Goal: Task Accomplishment & Management: Use online tool/utility

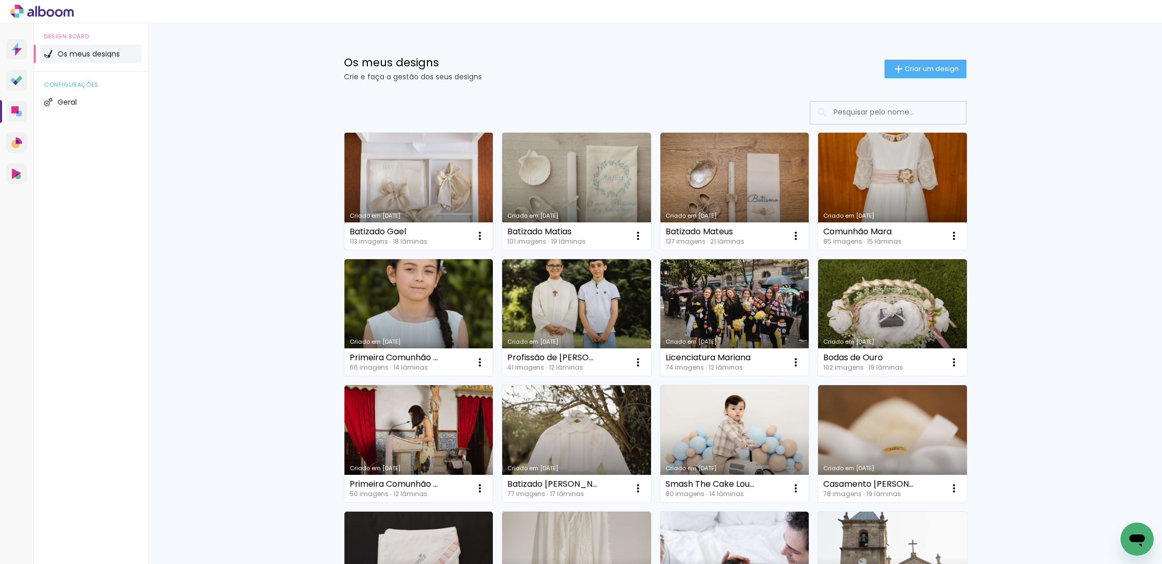
click at [416, 185] on link "Criado em [DATE]" at bounding box center [419, 191] width 149 height 117
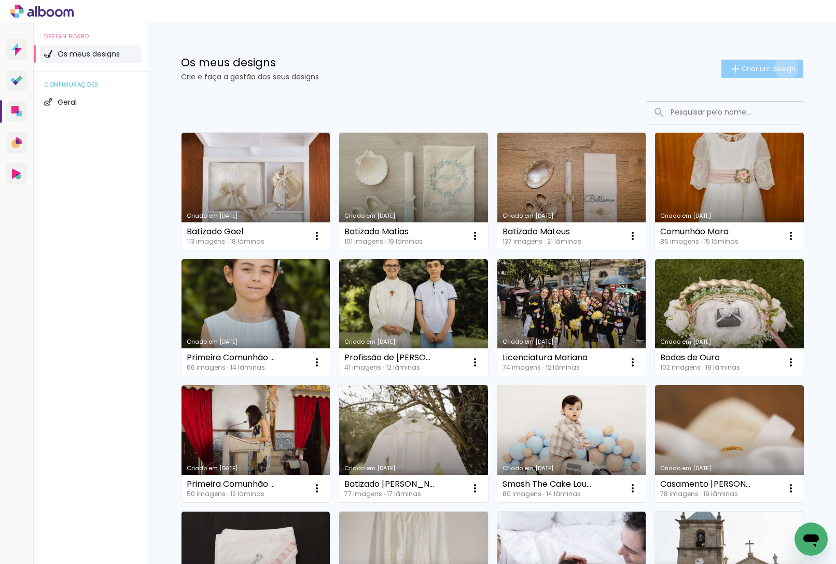
click at [784, 67] on span "Criar um design" at bounding box center [769, 68] width 54 height 7
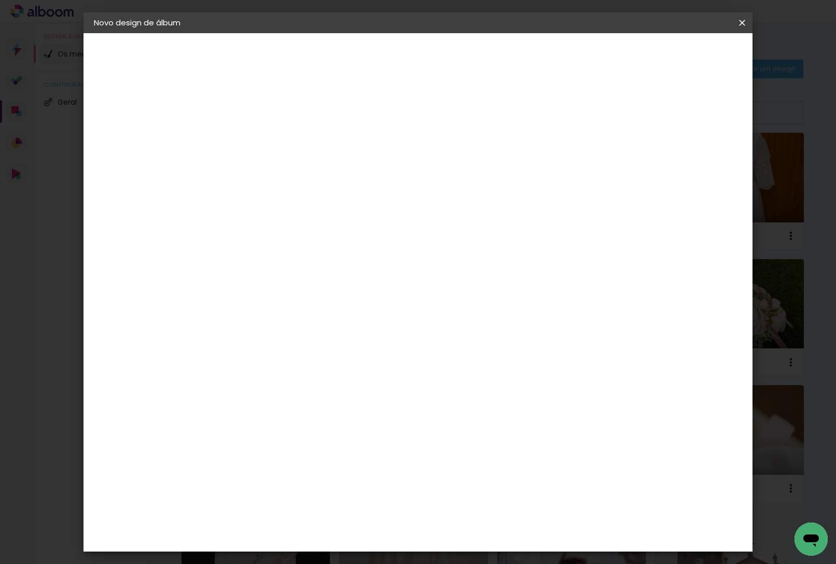
click at [293, 126] on div at bounding box center [263, 140] width 59 height 78
click at [264, 134] on input at bounding box center [264, 139] width 0 height 16
type input "Batizado Rayanna"
type paper-input "Batizado Rayanna"
click at [0, 0] on slot "Avançar" at bounding box center [0, 0] width 0 height 0
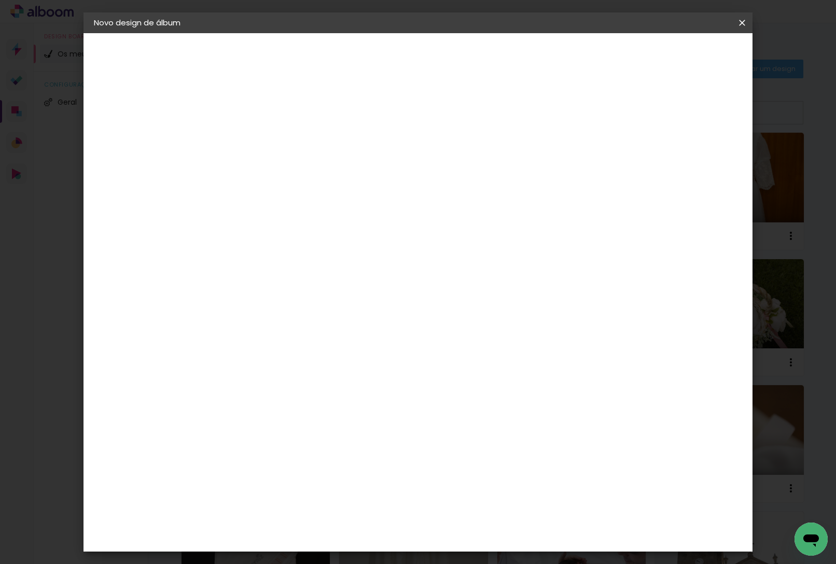
click at [324, 236] on div "DreambooksPro" at bounding box center [290, 234] width 67 height 8
click at [416, 61] on paper-button "Avançar" at bounding box center [390, 55] width 51 height 18
click at [304, 173] on input "text" at bounding box center [284, 181] width 40 height 16
click at [467, 173] on paper-item "Álbum" at bounding box center [486, 172] width 208 height 21
type input "Álbum"
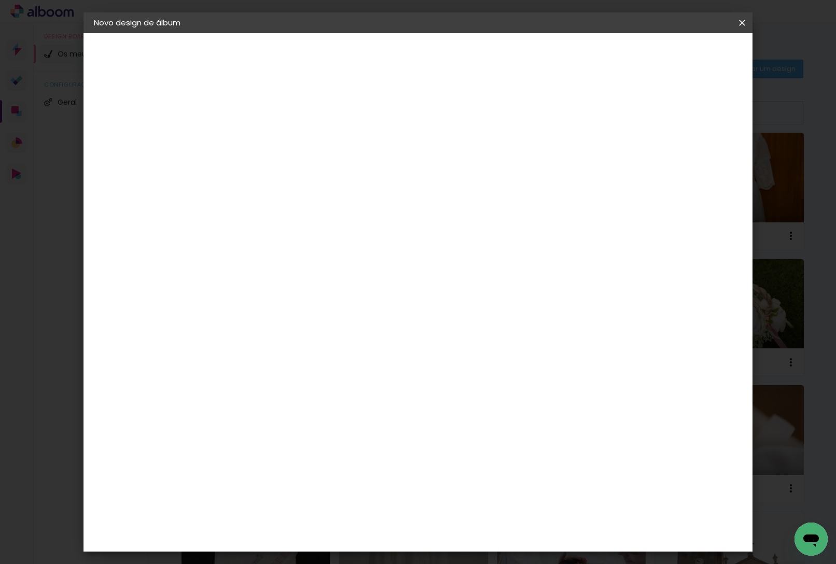
click at [334, 304] on span "30 × 25" at bounding box center [309, 314] width 48 height 21
click at [433, 62] on paper-button "Avançar" at bounding box center [407, 55] width 51 height 18
click at [695, 48] on paper-button "Iniciar design" at bounding box center [661, 55] width 68 height 18
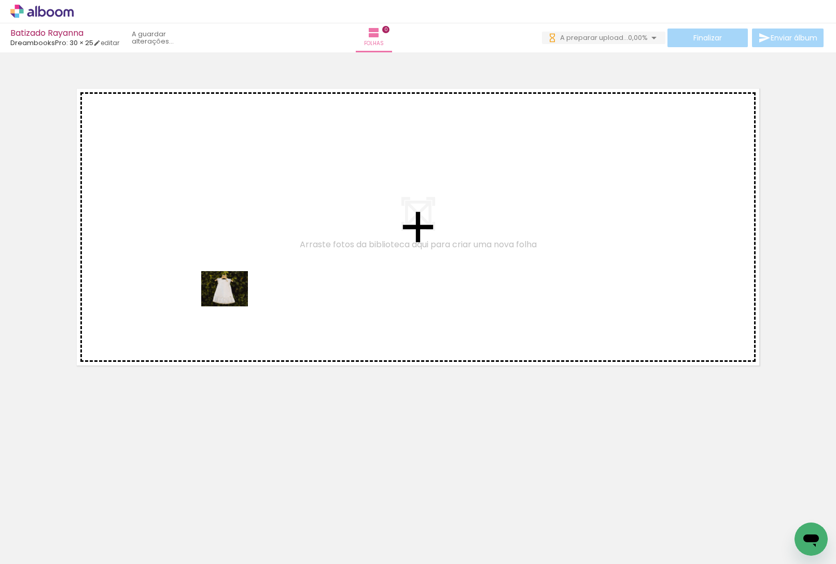
drag, startPoint x: 102, startPoint y: 530, endPoint x: 232, endPoint y: 302, distance: 262.4
click at [232, 302] on quentale-workspace at bounding box center [418, 282] width 836 height 564
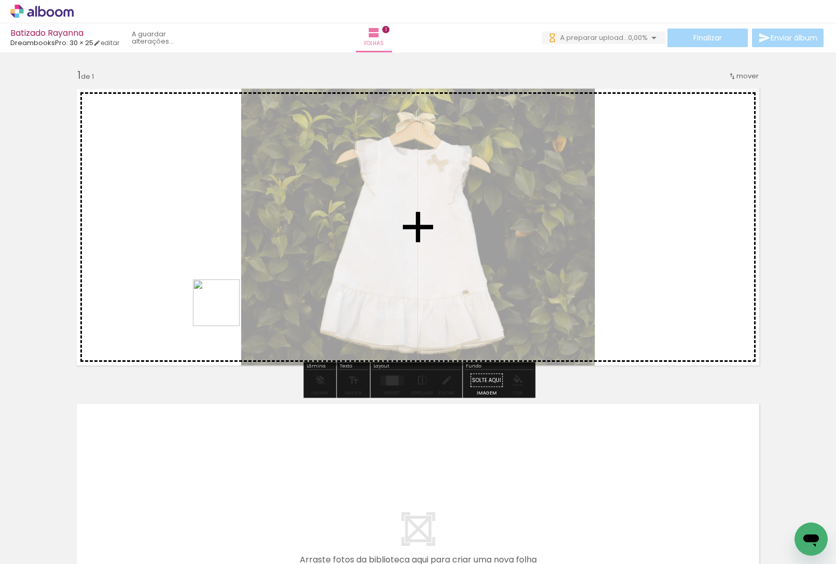
drag, startPoint x: 177, startPoint y: 524, endPoint x: 221, endPoint y: 469, distance: 70.2
click at [220, 299] on quentale-workspace at bounding box center [418, 282] width 836 height 564
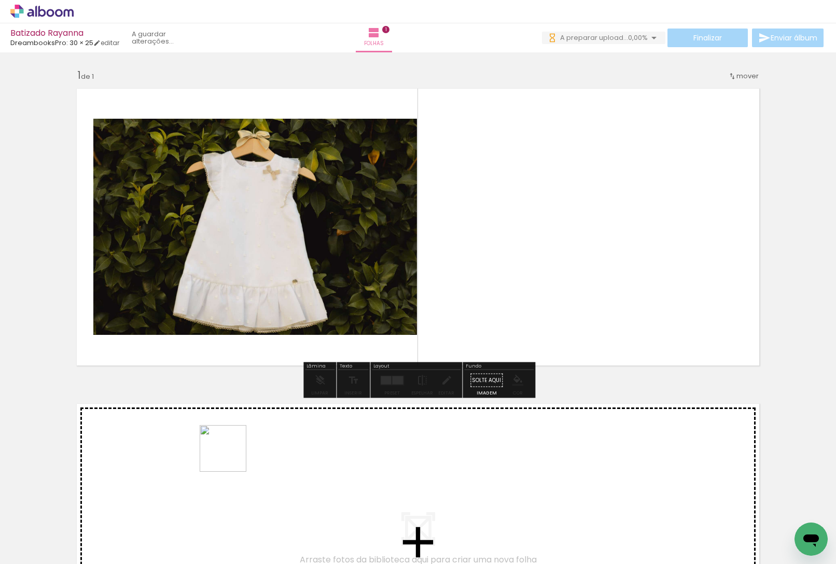
drag, startPoint x: 227, startPoint y: 488, endPoint x: 269, endPoint y: 472, distance: 44.8
click at [246, 261] on quentale-workspace at bounding box center [418, 282] width 836 height 564
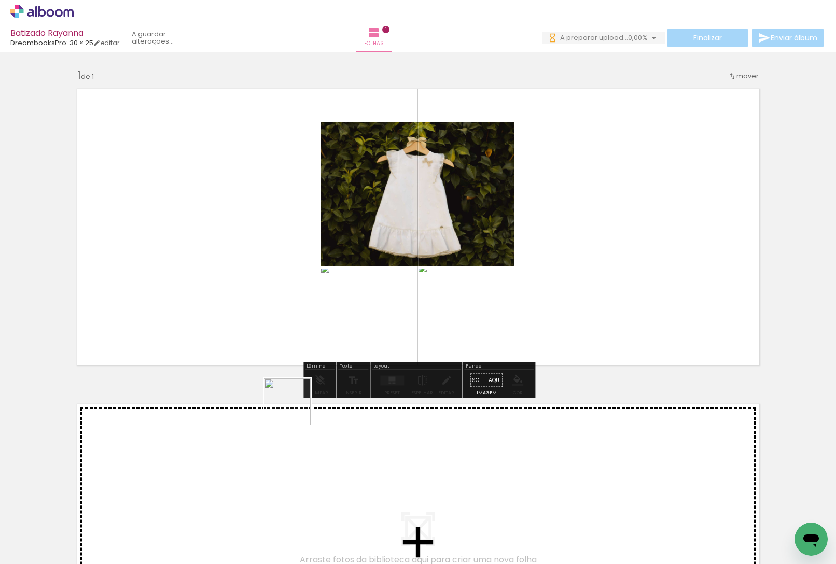
drag, startPoint x: 287, startPoint y: 513, endPoint x: 320, endPoint y: 408, distance: 109.6
click at [306, 281] on quentale-workspace at bounding box center [418, 282] width 836 height 564
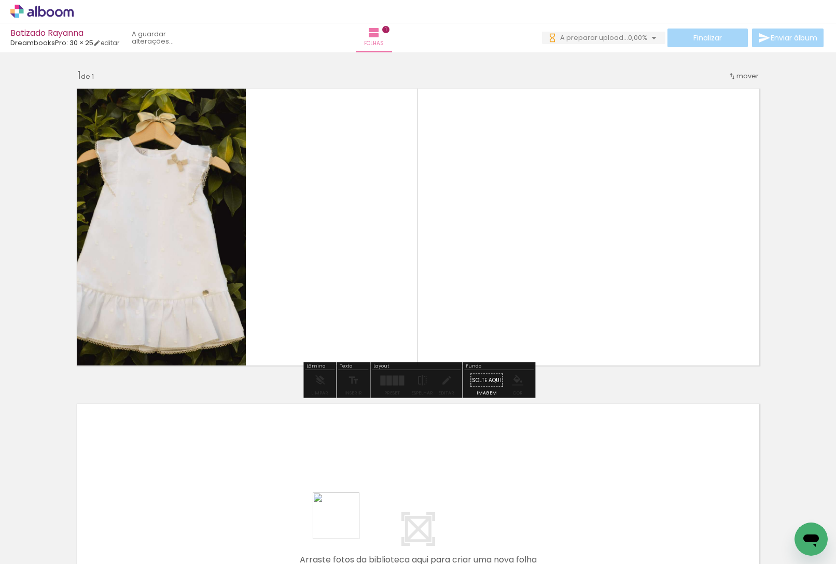
drag, startPoint x: 344, startPoint y: 524, endPoint x: 322, endPoint y: 214, distance: 311.0
click at [322, 214] on quentale-workspace at bounding box center [418, 282] width 836 height 564
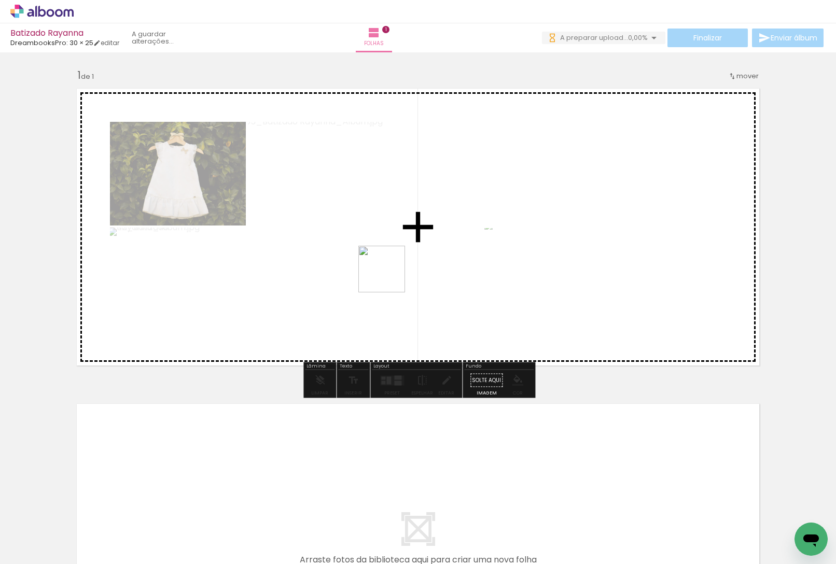
drag, startPoint x: 407, startPoint y: 521, endPoint x: 387, endPoint y: 252, distance: 269.5
click at [387, 252] on quentale-workspace at bounding box center [418, 282] width 836 height 564
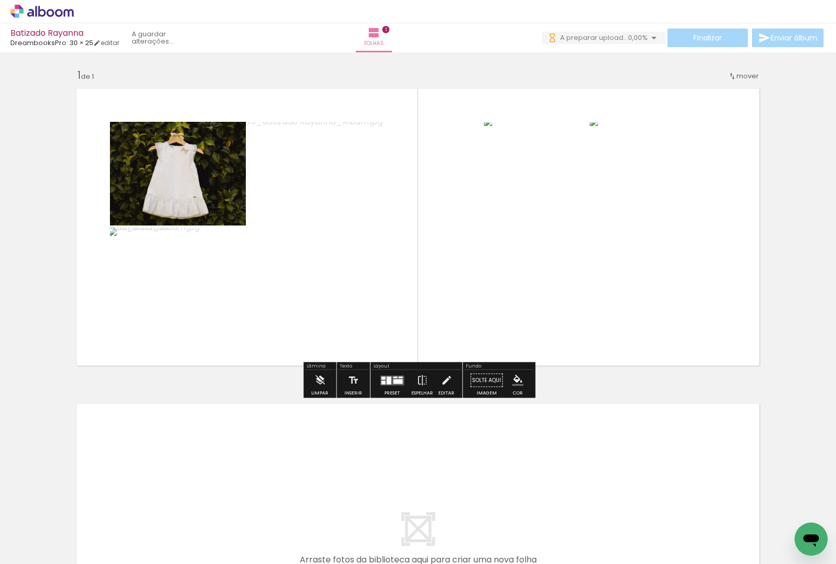
click at [52, 532] on iron-icon at bounding box center [53, 533] width 8 height 8
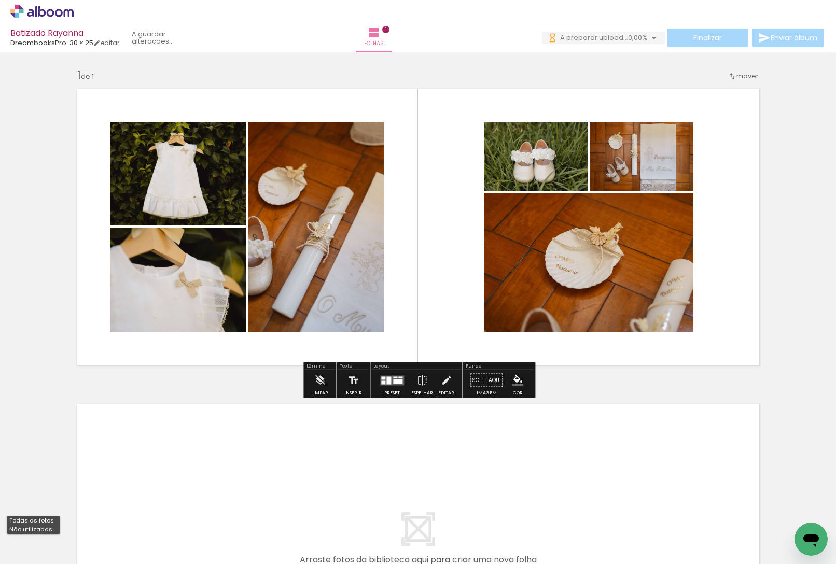
drag, startPoint x: 49, startPoint y: 532, endPoint x: 66, endPoint y: 533, distance: 17.2
click at [49, 532] on paper-item "Não utilizadas" at bounding box center [33, 530] width 53 height 9
type input "Não utilizadas"
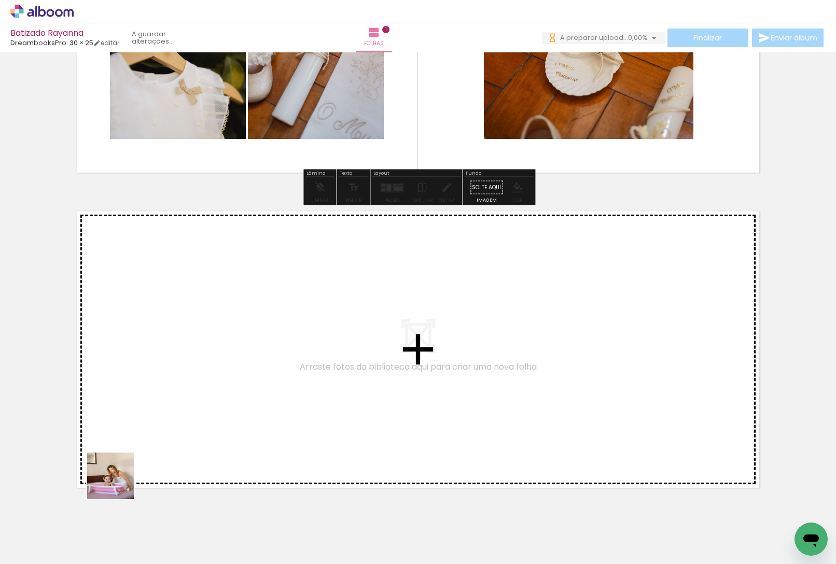
drag, startPoint x: 104, startPoint y: 536, endPoint x: 167, endPoint y: 295, distance: 249.3
click at [167, 295] on quentale-workspace at bounding box center [418, 282] width 836 height 564
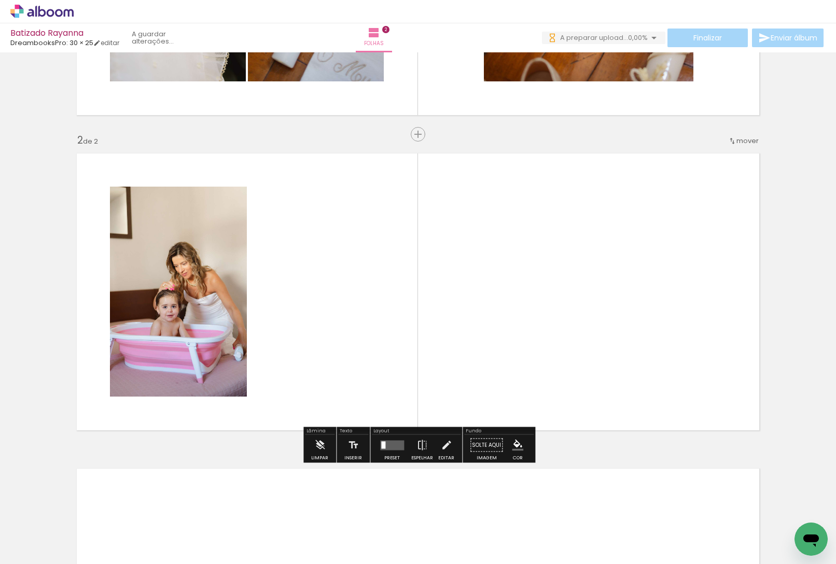
scroll to position [267, 0]
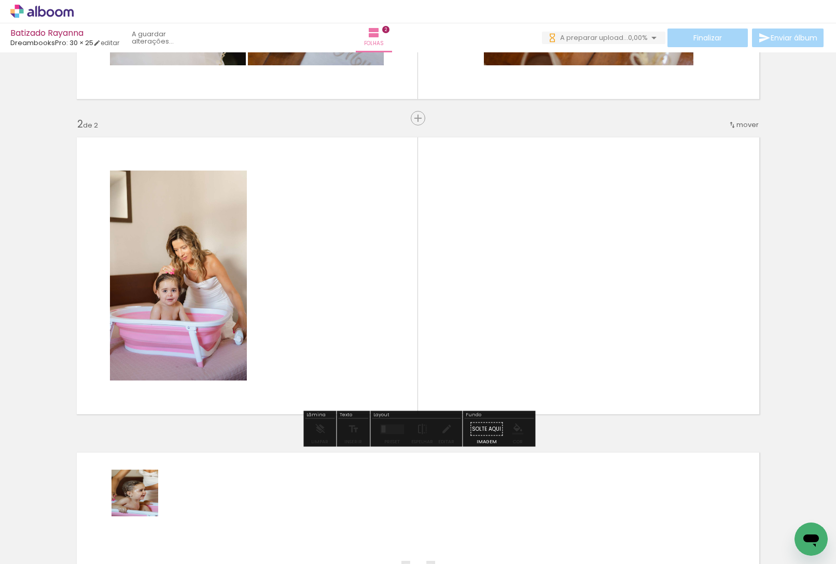
drag, startPoint x: 143, startPoint y: 501, endPoint x: 210, endPoint y: 461, distance: 78.7
click at [298, 286] on quentale-workspace at bounding box center [418, 282] width 836 height 564
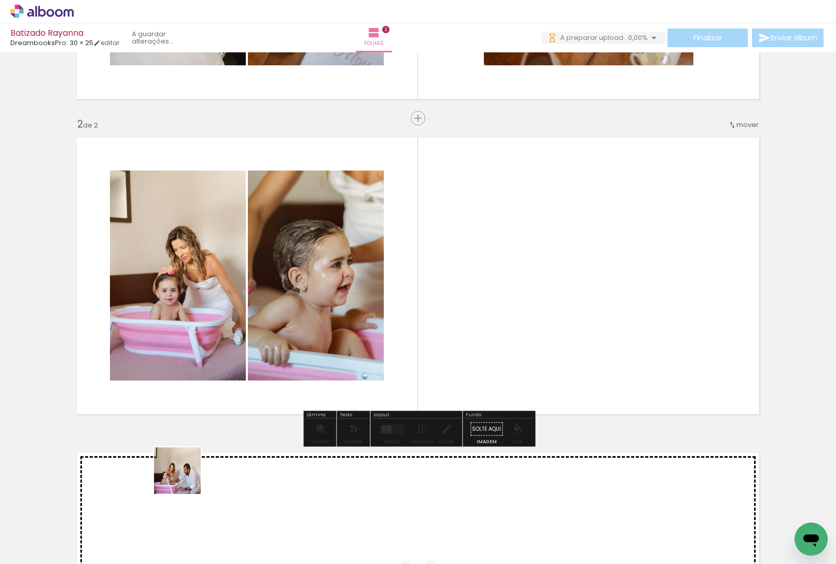
drag, startPoint x: 185, startPoint y: 479, endPoint x: 232, endPoint y: 533, distance: 71.4
click at [437, 298] on quentale-workspace at bounding box center [418, 282] width 836 height 564
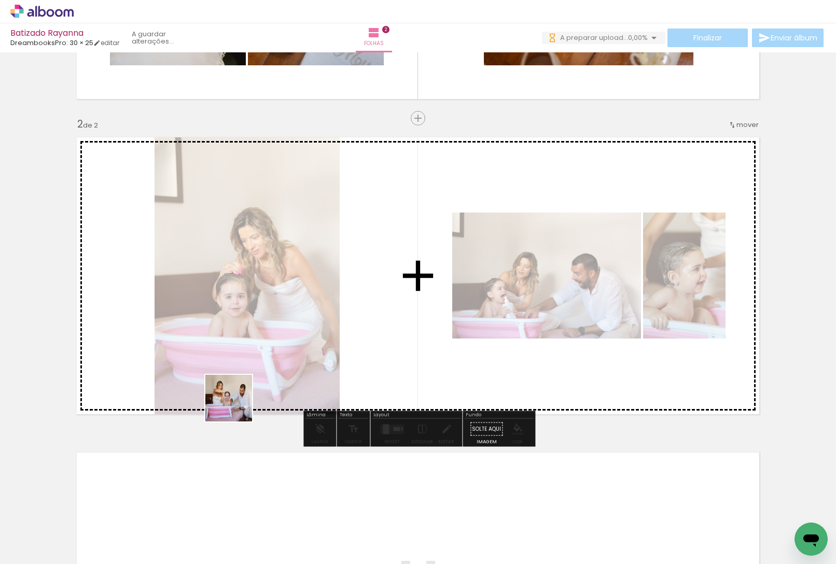
drag, startPoint x: 153, startPoint y: 491, endPoint x: 226, endPoint y: 502, distance: 74.0
click at [313, 303] on quentale-workspace at bounding box center [418, 282] width 836 height 564
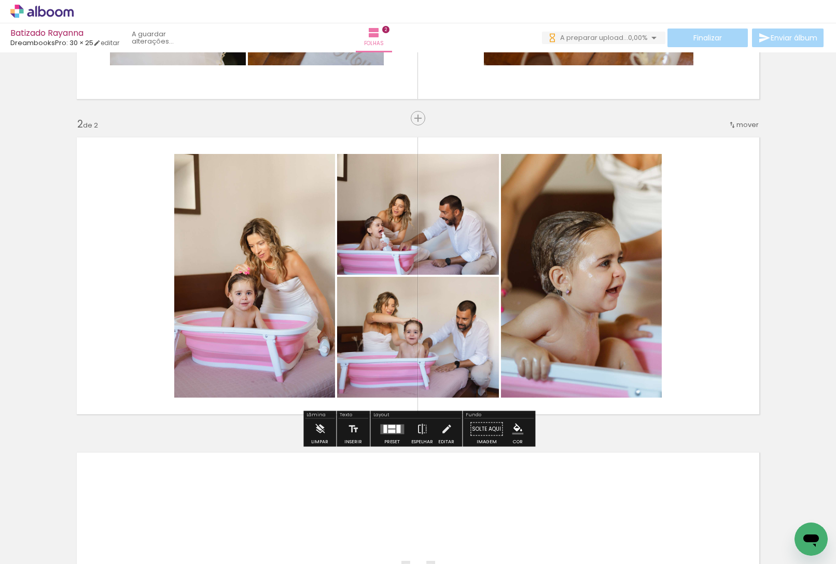
drag, startPoint x: 113, startPoint y: 534, endPoint x: 230, endPoint y: 478, distance: 129.7
click at [316, 324] on quentale-workspace at bounding box center [418, 282] width 836 height 564
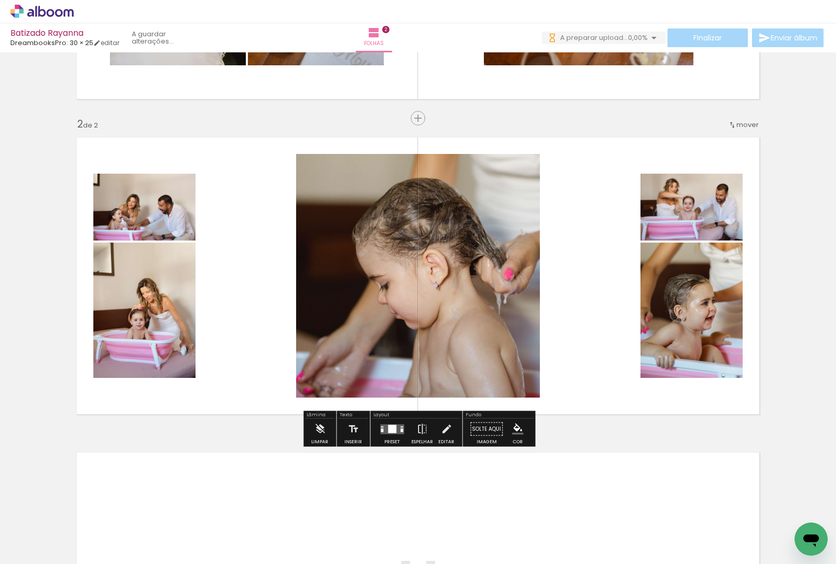
drag, startPoint x: 118, startPoint y: 533, endPoint x: 192, endPoint y: 450, distance: 111.3
click at [279, 364] on quentale-workspace at bounding box center [418, 282] width 836 height 564
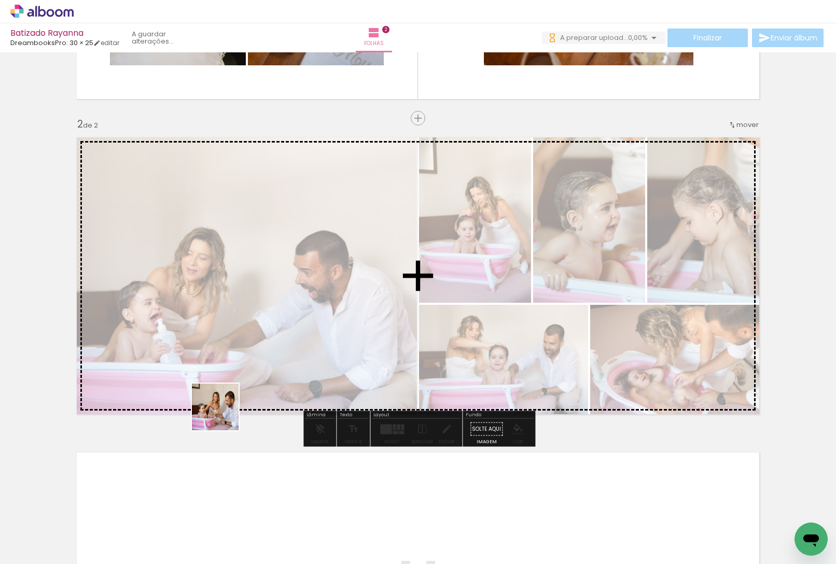
drag, startPoint x: 196, startPoint y: 447, endPoint x: 295, endPoint y: 334, distance: 150.8
click at [294, 335] on quentale-workspace at bounding box center [418, 282] width 836 height 564
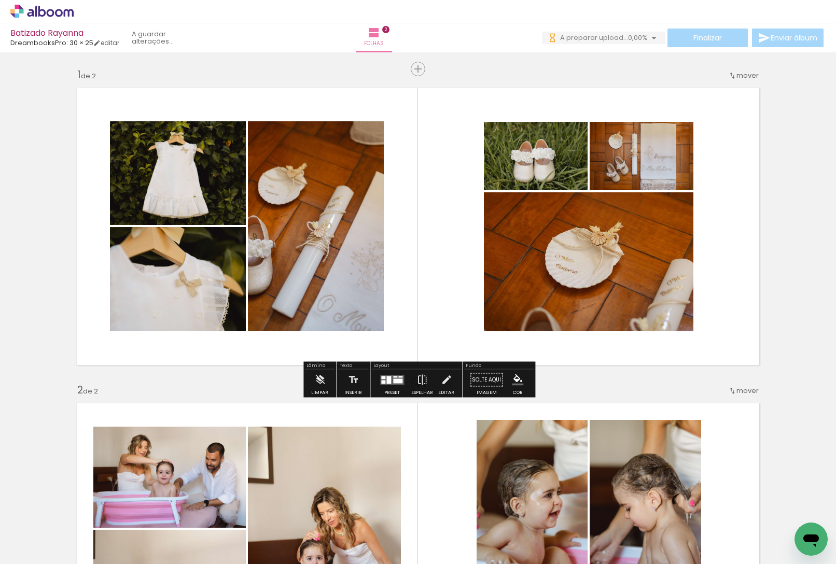
scroll to position [0, 0]
click at [424, 70] on span "Inserir folha" at bounding box center [444, 69] width 40 height 7
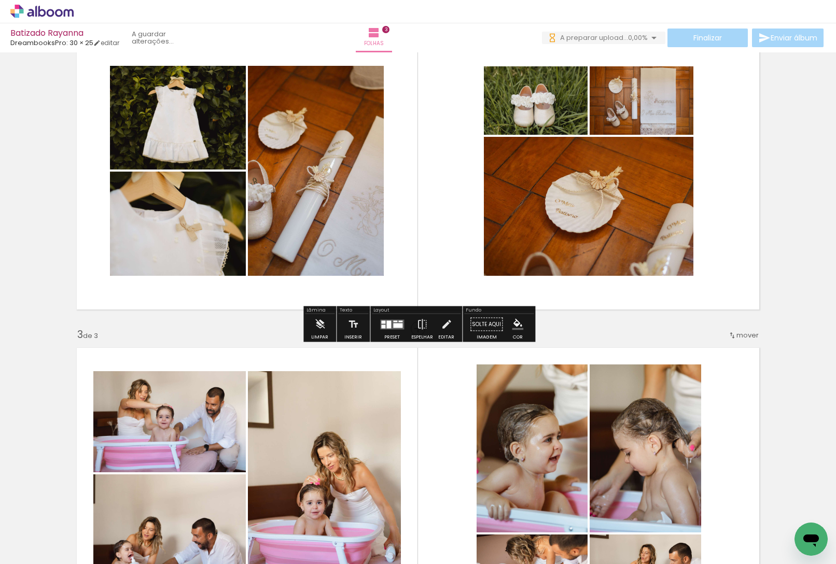
scroll to position [640, 0]
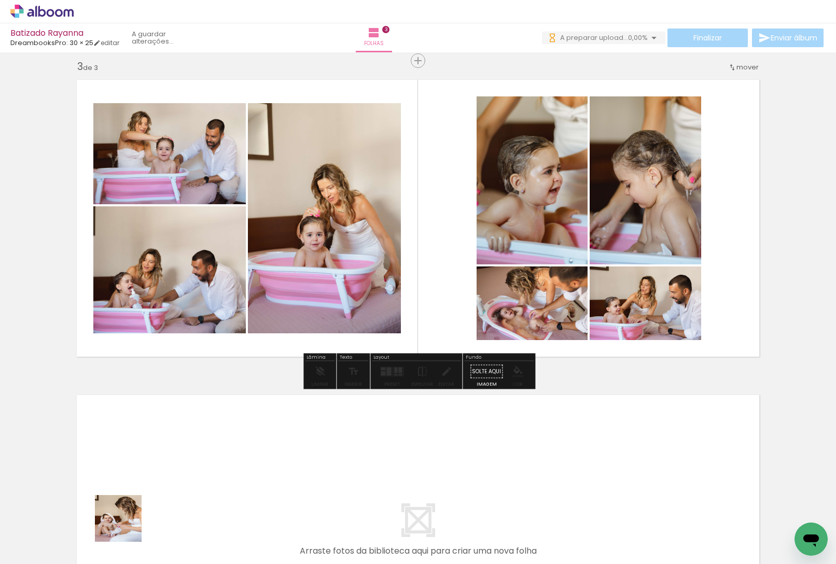
click at [171, 430] on quentale-workspace at bounding box center [418, 282] width 836 height 564
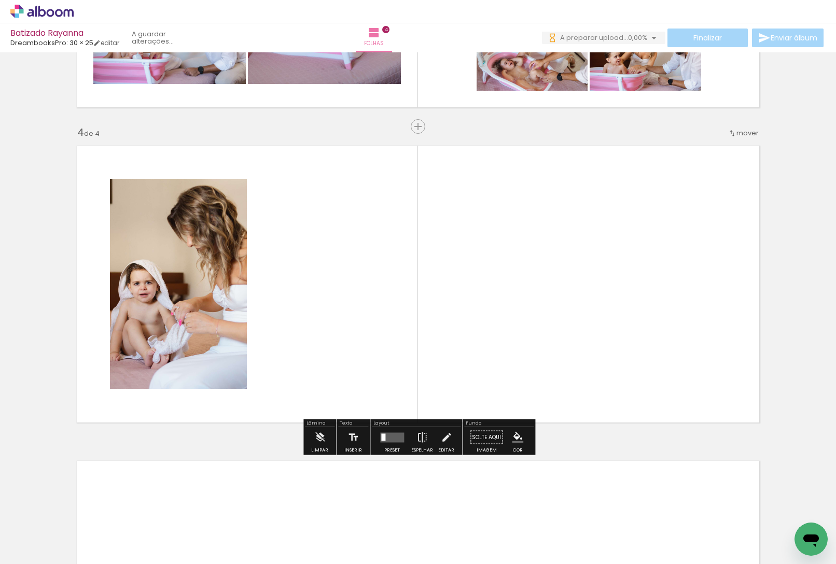
scroll to position [898, 0]
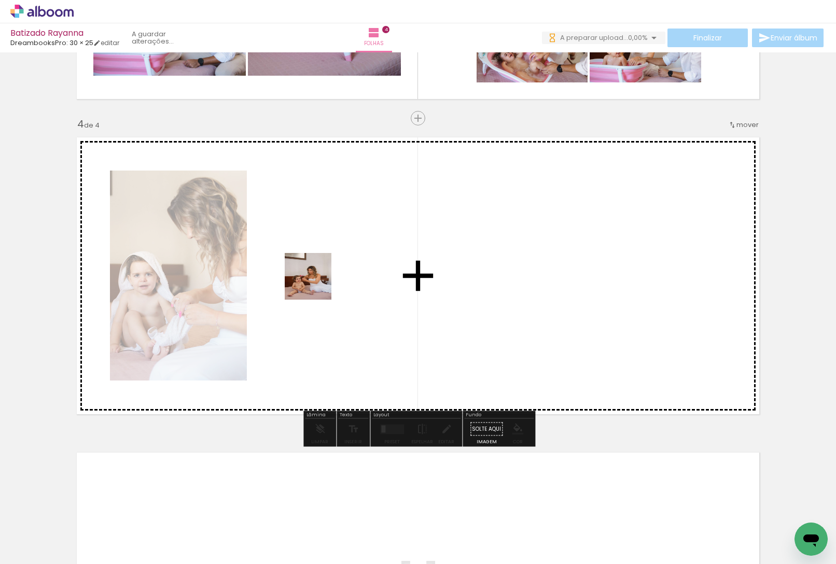
drag, startPoint x: 273, startPoint y: 376, endPoint x: 210, endPoint y: 472, distance: 114.7
click at [317, 274] on quentale-workspace at bounding box center [418, 282] width 836 height 564
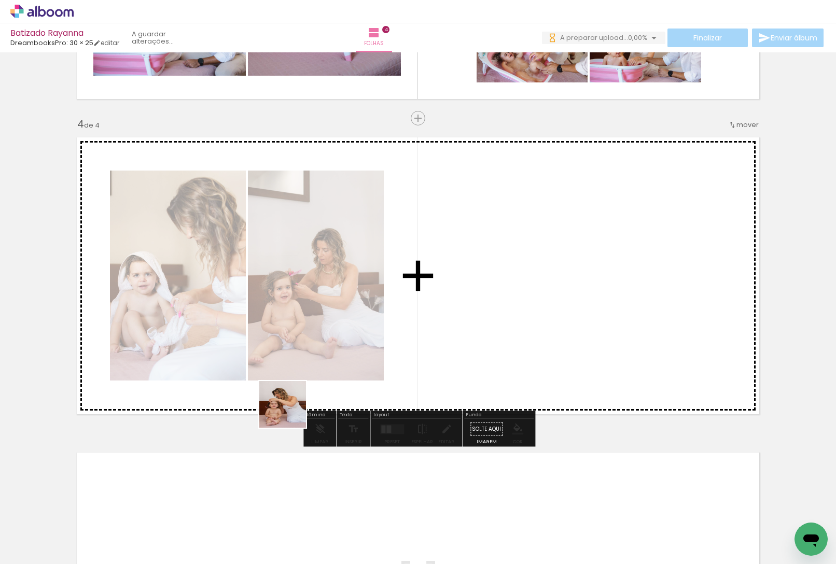
drag, startPoint x: 168, startPoint y: 529, endPoint x: 347, endPoint y: 383, distance: 230.1
click at [401, 306] on quentale-workspace at bounding box center [418, 282] width 836 height 564
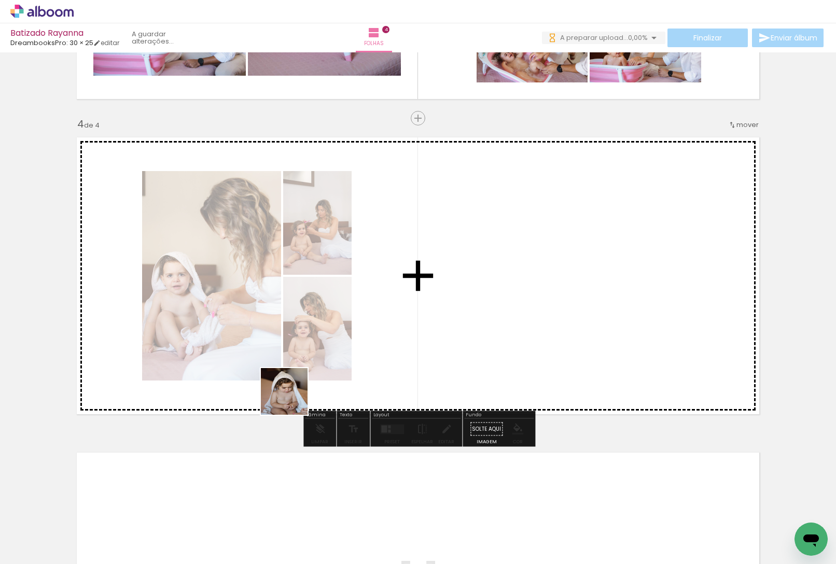
drag, startPoint x: 123, startPoint y: 533, endPoint x: 389, endPoint y: 334, distance: 331.7
click at [389, 334] on quentale-workspace at bounding box center [418, 282] width 836 height 564
